Goal: Transaction & Acquisition: Purchase product/service

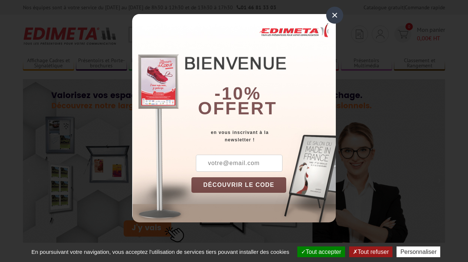
click at [242, 162] on input "text" at bounding box center [239, 163] width 87 height 17
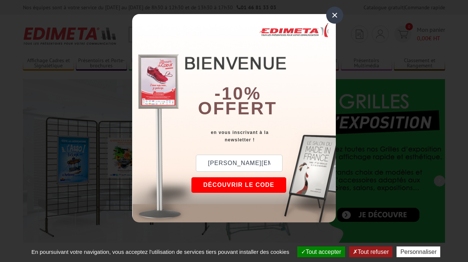
type input "v.hamot@orange.fr"
click at [243, 184] on button "DÉCOUVRIR LE CODE" at bounding box center [238, 185] width 95 height 16
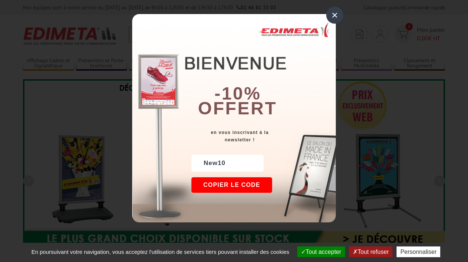
click at [334, 16] on div "×" at bounding box center [334, 15] width 17 height 17
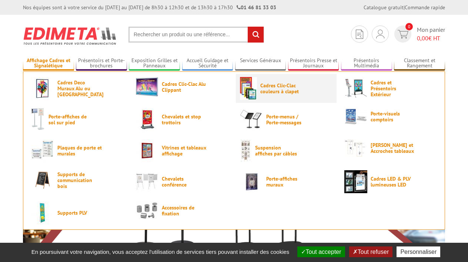
click at [273, 87] on span "Cadres Clic-Clac couleurs à clapet" at bounding box center [282, 89] width 44 height 12
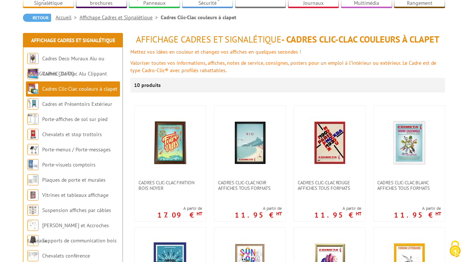
scroll to position [75, 0]
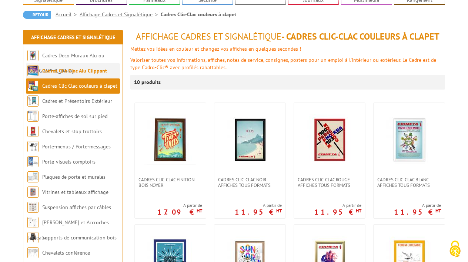
click at [97, 67] on link "Cadres Clic-Clac Alu Clippant" at bounding box center [74, 70] width 65 height 7
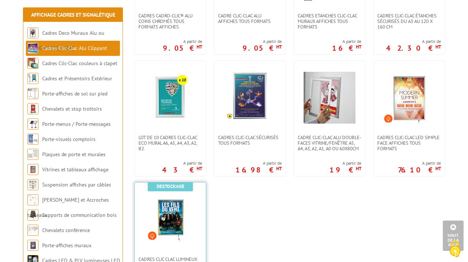
scroll to position [349, 0]
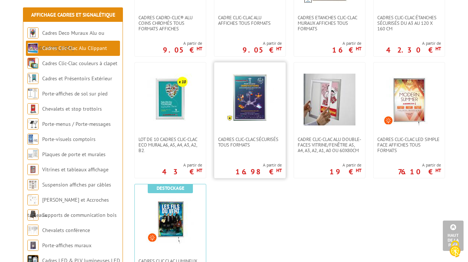
click at [250, 101] on img at bounding box center [250, 98] width 48 height 48
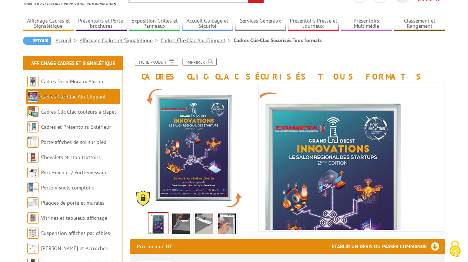
scroll to position [44, 0]
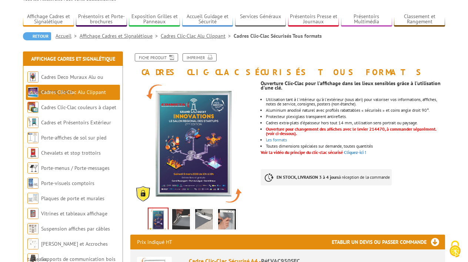
click at [180, 218] on img at bounding box center [181, 220] width 18 height 23
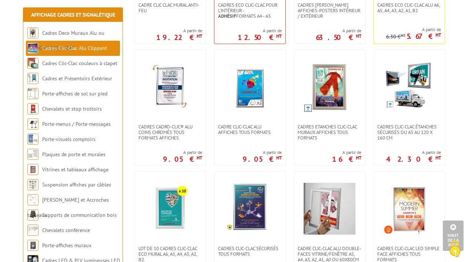
scroll to position [239, 0]
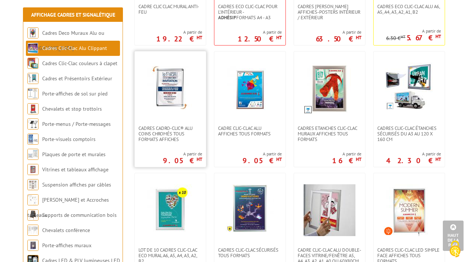
click at [173, 100] on img at bounding box center [170, 89] width 52 height 52
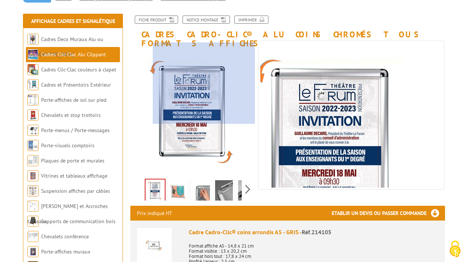
scroll to position [87, 0]
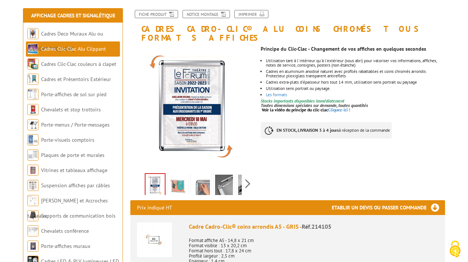
click at [174, 178] on img at bounding box center [178, 186] width 18 height 23
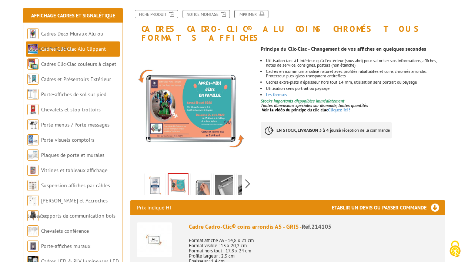
click at [203, 175] on img at bounding box center [201, 186] width 18 height 23
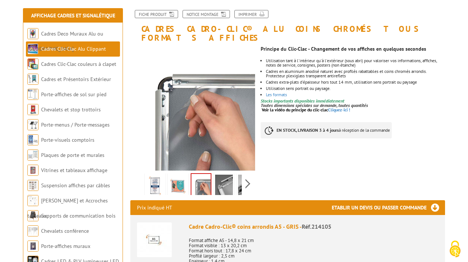
click at [224, 180] on img at bounding box center [224, 186] width 18 height 23
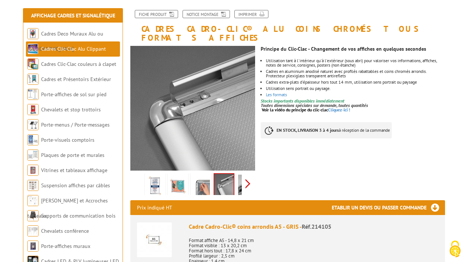
click at [247, 174] on div "Previous Next" at bounding box center [192, 184] width 125 height 26
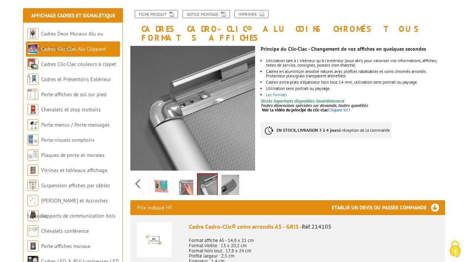
click at [229, 175] on img at bounding box center [230, 186] width 18 height 23
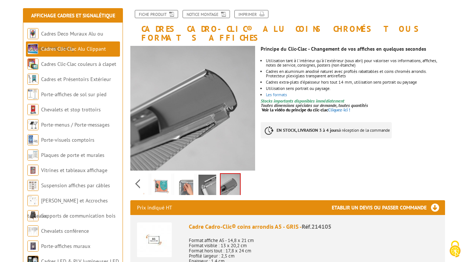
click at [214, 175] on img at bounding box center [207, 186] width 18 height 23
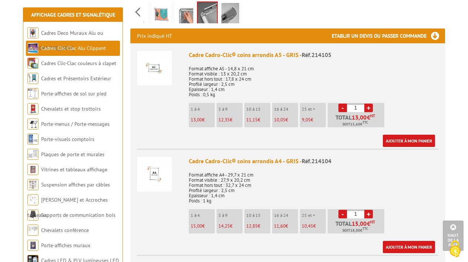
scroll to position [261, 0]
